Goal: Task Accomplishment & Management: Use online tool/utility

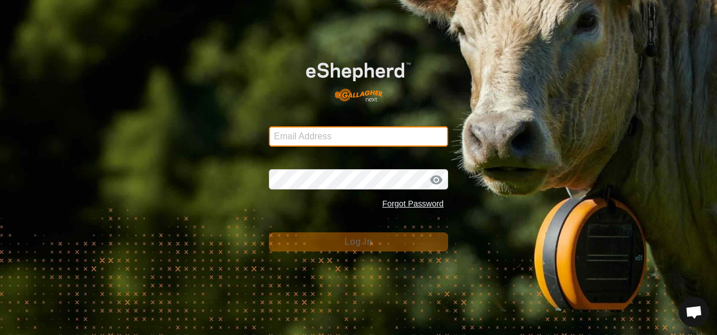
type input "[EMAIL_ADDRESS][DOMAIN_NAME]"
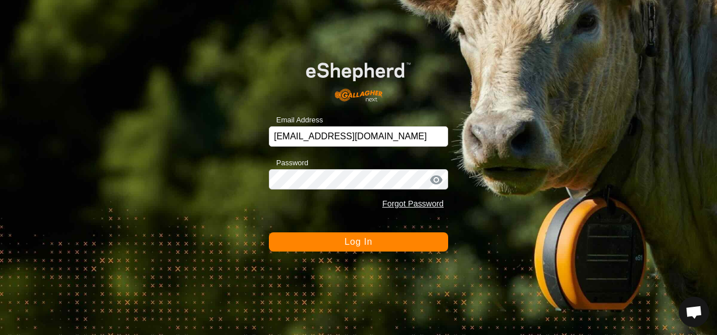
click at [367, 243] on span "Log In" at bounding box center [358, 242] width 28 height 10
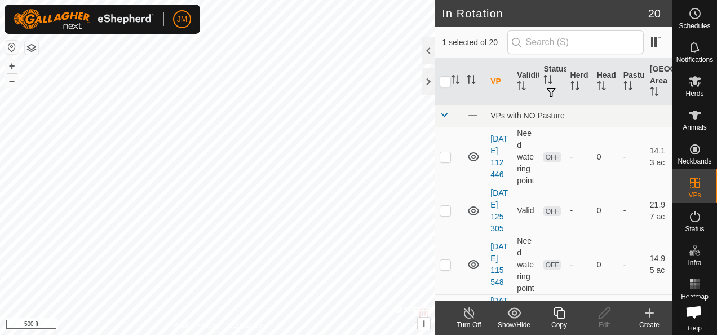
click at [558, 314] on icon at bounding box center [559, 313] width 14 height 14
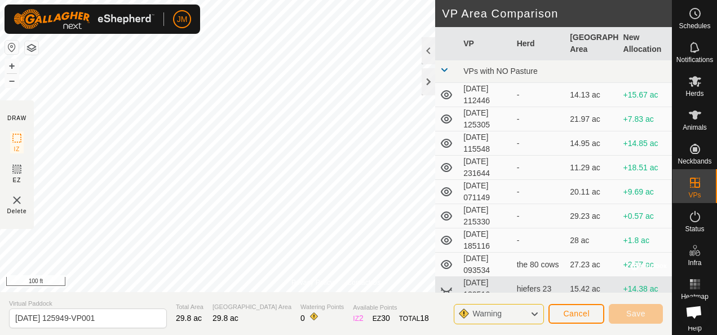
click at [266, 334] on html "JM Schedules Notifications Herds Animals Neckbands VPs Status Infra Heatmap Hel…" at bounding box center [358, 167] width 717 height 335
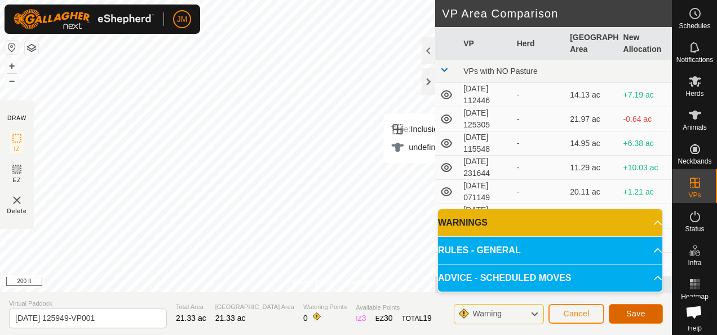
click at [637, 314] on span "Save" at bounding box center [635, 313] width 19 height 9
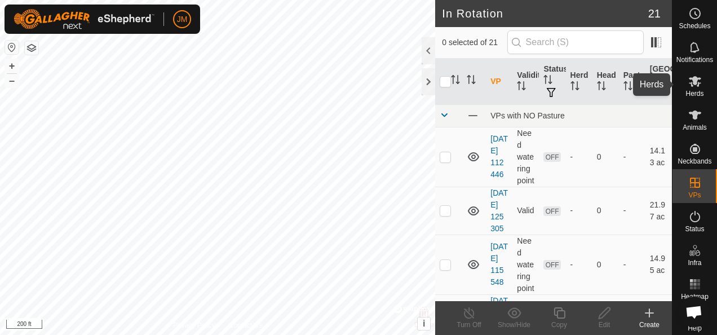
click at [691, 81] on icon at bounding box center [694, 81] width 12 height 11
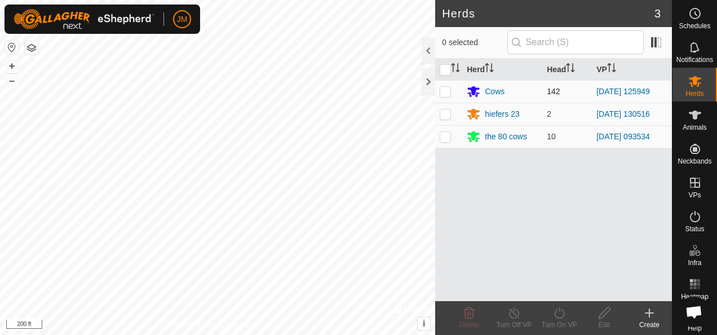
click at [447, 90] on p-checkbox at bounding box center [444, 91] width 11 height 9
checkbox input "true"
click at [564, 312] on icon at bounding box center [559, 313] width 14 height 14
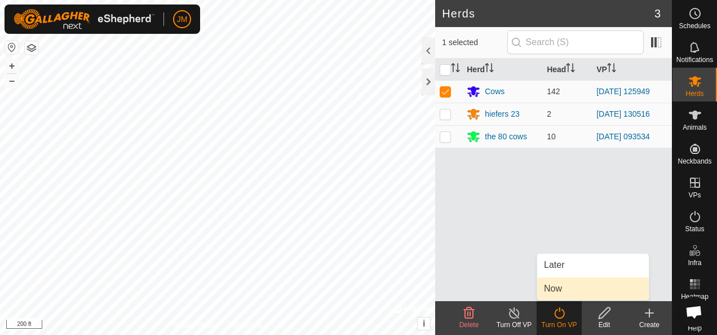
click at [560, 290] on link "Now" at bounding box center [593, 288] width 112 height 23
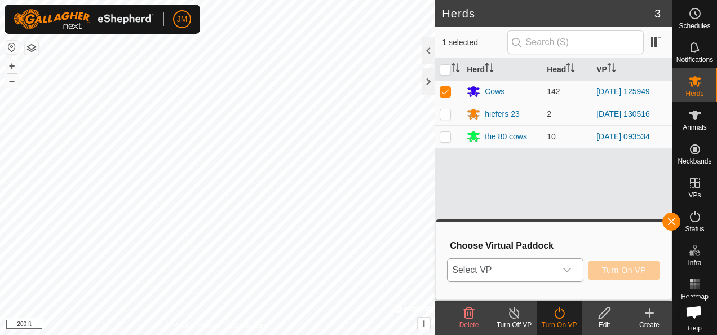
click at [571, 268] on icon "dropdown trigger" at bounding box center [566, 269] width 9 height 9
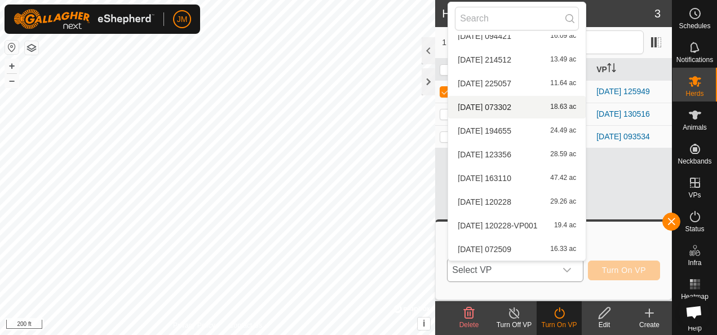
scroll to position [15, 0]
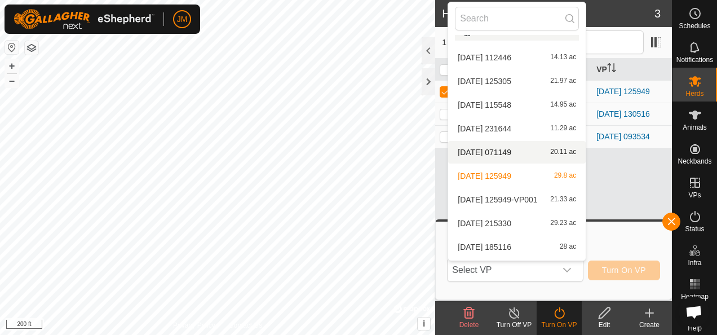
click at [472, 154] on body "JM Schedules Notifications Herds Animals Neckbands VPs Status Infra Heatmap Hel…" at bounding box center [358, 167] width 717 height 335
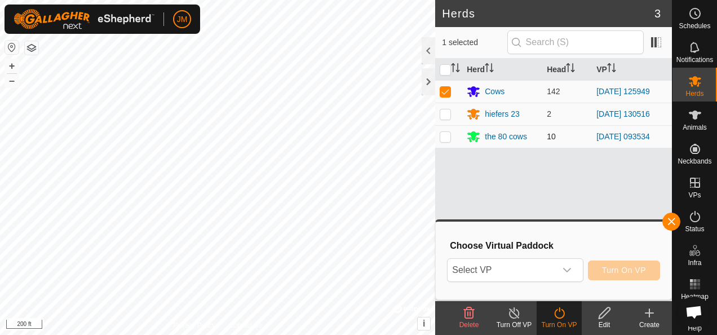
click at [442, 144] on div "Herds 3 1 selected Herd Head VP Cows 142 [DATE] 125949 hiefers 23 2 [DATE] 1305…" at bounding box center [335, 167] width 671 height 335
click at [569, 266] on icon "dropdown trigger" at bounding box center [566, 269] width 9 height 9
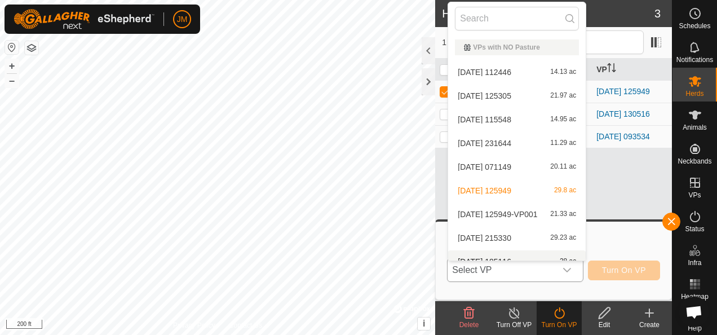
scroll to position [12, 0]
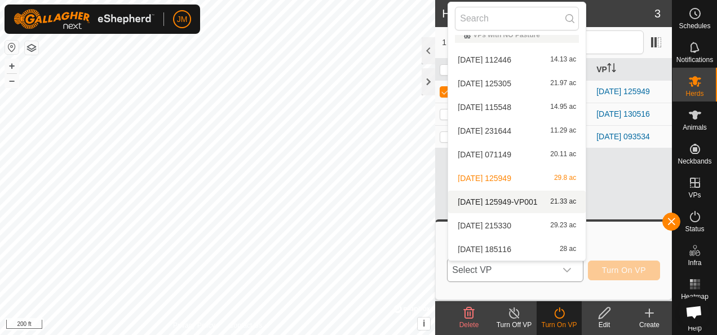
click at [518, 197] on li "[DATE] 125949-VP001 21.33 ac" at bounding box center [516, 201] width 137 height 23
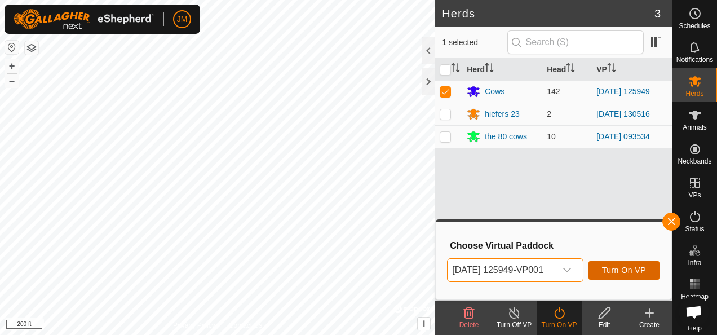
click at [616, 269] on span "Turn On VP" at bounding box center [624, 269] width 44 height 9
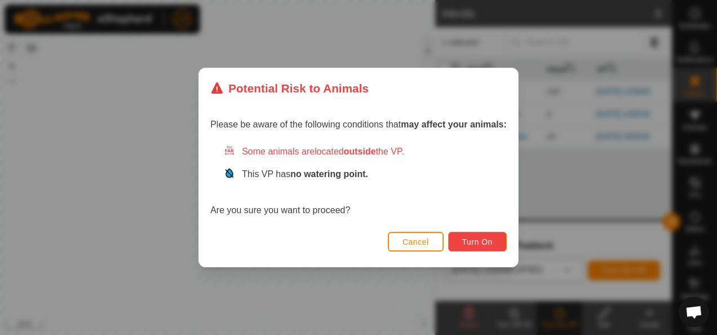
click at [497, 247] on button "Turn On" at bounding box center [477, 242] width 59 height 20
